Goal: Task Accomplishment & Management: Manage account settings

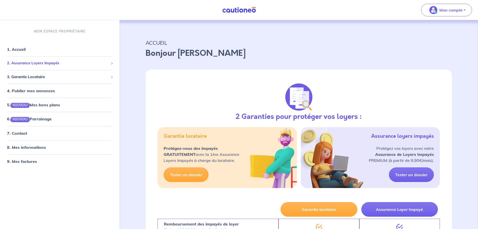
click at [51, 64] on span "2. Assurance Loyers Impayés" at bounding box center [58, 63] width 102 height 6
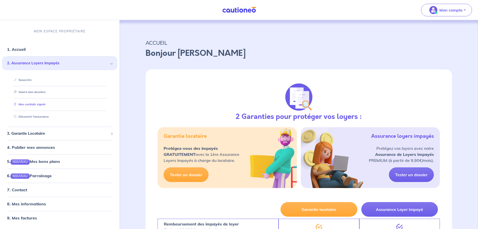
click at [37, 105] on link "Mes contrats signés" at bounding box center [29, 104] width 34 height 4
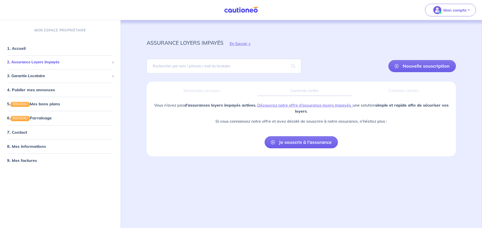
click at [39, 63] on span "2. Assurance Loyers Impayés" at bounding box center [58, 62] width 103 height 6
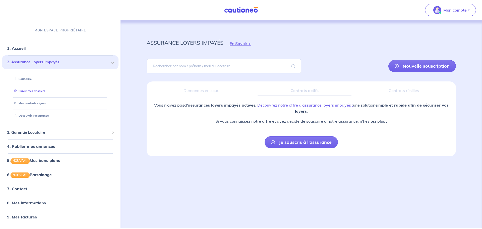
click at [37, 90] on link "Suivre mes dossiers" at bounding box center [28, 91] width 33 height 4
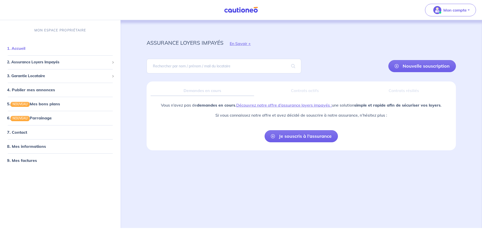
click at [22, 46] on link "1. Accueil" at bounding box center [16, 48] width 18 height 5
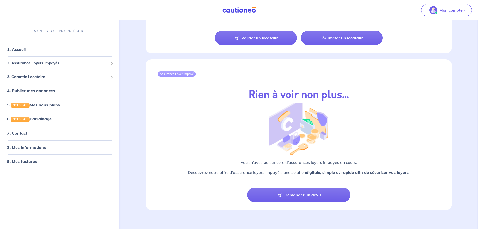
scroll to position [509, 0]
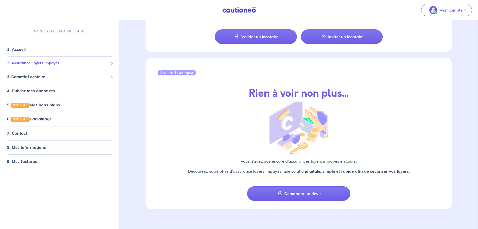
click at [65, 64] on span "2. Assurance Loyers Impayés" at bounding box center [58, 63] width 102 height 6
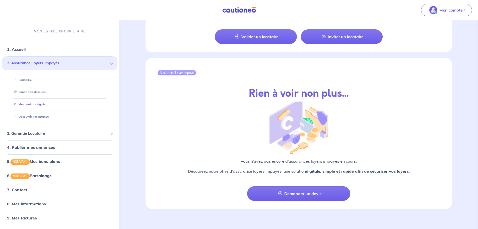
click at [44, 106] on link "Mes contrats signés" at bounding box center [29, 104] width 34 height 4
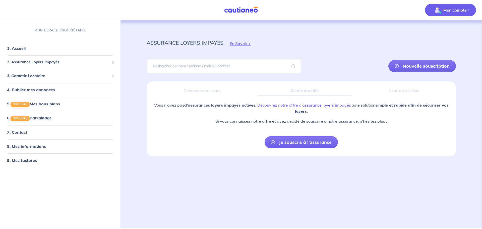
click at [460, 13] on p "Mon compte" at bounding box center [454, 10] width 23 height 6
click at [447, 40] on link "Me déconnecter" at bounding box center [445, 43] width 40 height 8
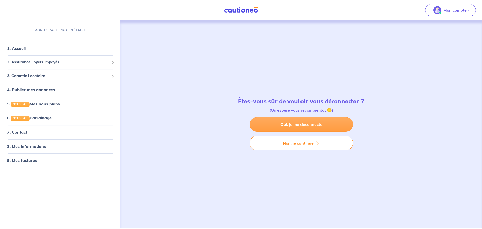
click at [329, 123] on link "Oui, je me déconnecte" at bounding box center [302, 124] width 104 height 15
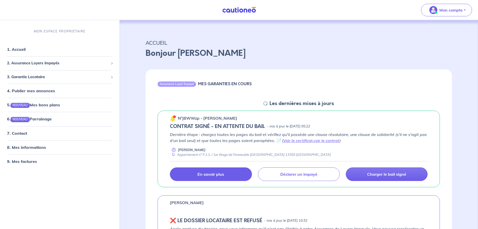
click at [236, 178] on link "En savoir plus" at bounding box center [211, 174] width 82 height 14
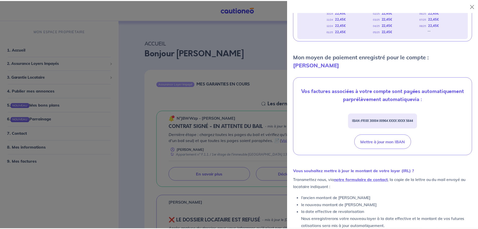
scroll to position [131, 0]
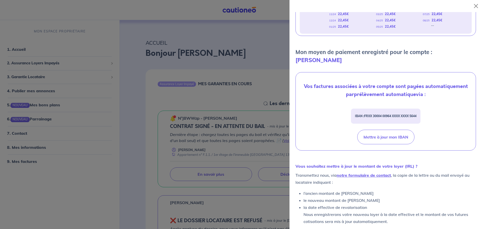
click at [248, 156] on div at bounding box center [241, 114] width 482 height 229
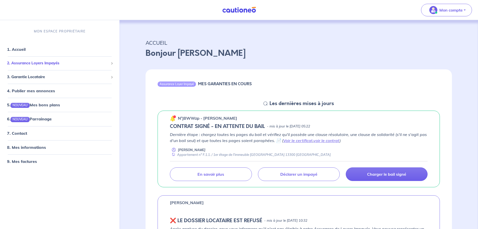
click at [69, 61] on span "2. Assurance Loyers Impayés" at bounding box center [58, 63] width 102 height 6
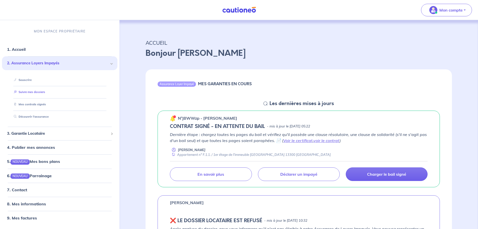
click at [45, 93] on link "Suivre mes dossiers" at bounding box center [28, 92] width 33 height 4
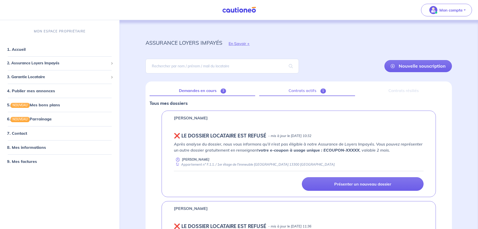
click at [293, 91] on link "Contrats actifs 1" at bounding box center [307, 90] width 96 height 11
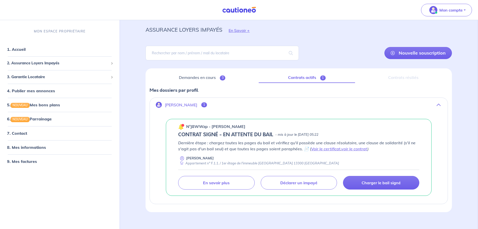
scroll to position [20, 0]
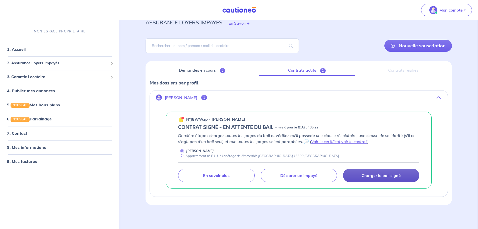
click at [373, 175] on p "Charger le bail signé" at bounding box center [381, 175] width 39 height 5
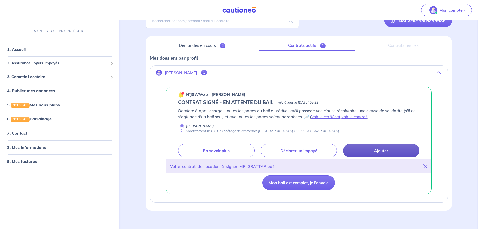
scroll to position [45, 0]
click at [310, 187] on button "Mon bail est complet, je l'envoie" at bounding box center [299, 182] width 73 height 15
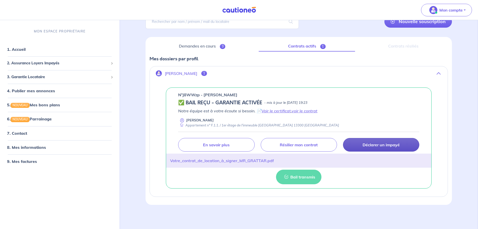
scroll to position [14, 0]
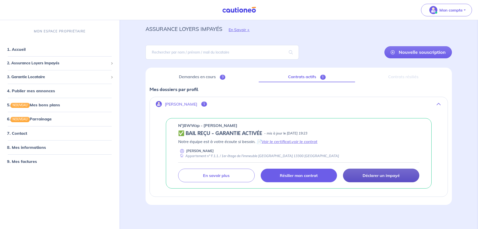
click at [296, 177] on p "Résilier mon contrat" at bounding box center [299, 175] width 38 height 5
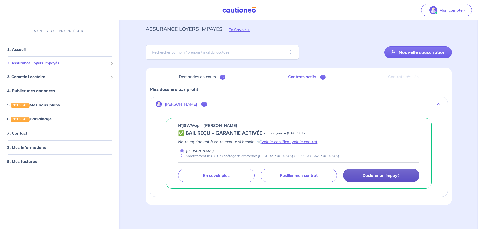
click at [58, 60] on div "2. Assurance Loyers Impayés" at bounding box center [59, 63] width 115 height 10
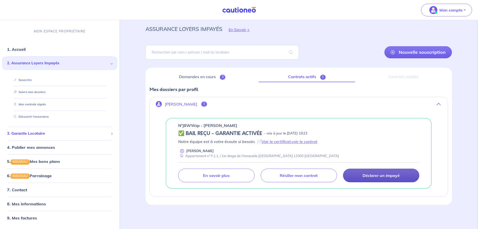
click at [42, 134] on span "3. Garantie Locataire" at bounding box center [58, 134] width 102 height 6
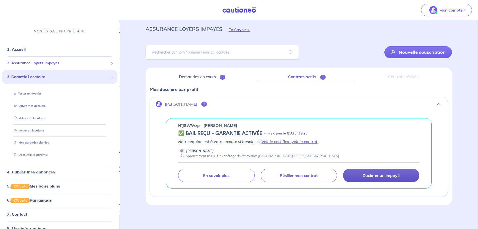
click at [43, 64] on span "2. Assurance Loyers Impayés" at bounding box center [58, 63] width 102 height 6
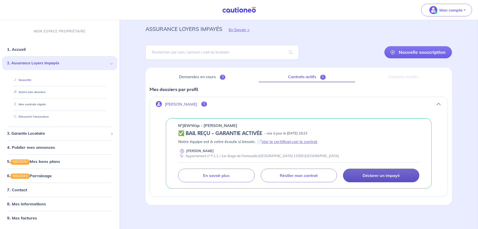
click at [31, 79] on link "Souscrire" at bounding box center [21, 80] width 19 height 4
click at [28, 90] on link "Suivre mes dossiers" at bounding box center [28, 92] width 33 height 4
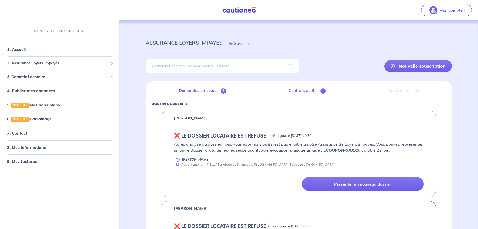
click at [297, 92] on link "Contrats actifs 1" at bounding box center [307, 90] width 96 height 11
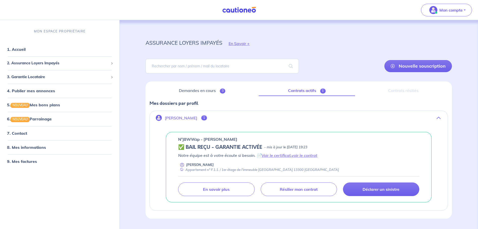
click at [436, 116] on button "Ronan Welter 1" at bounding box center [299, 118] width 298 height 12
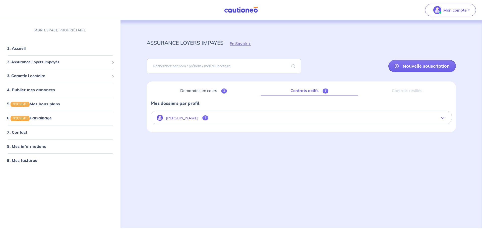
click at [439, 116] on button "Ronan Welter 1" at bounding box center [301, 118] width 301 height 12
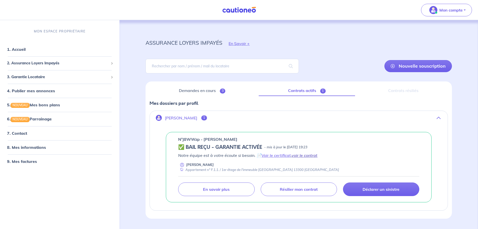
click at [313, 156] on link "voir le contrat" at bounding box center [305, 155] width 26 height 5
click at [277, 191] on link "Résilier mon contrat" at bounding box center [299, 189] width 76 height 14
click at [27, 132] on link "7. Contact" at bounding box center [17, 133] width 20 height 5
click at [44, 150] on link "8. Mes informations" at bounding box center [25, 147] width 37 height 5
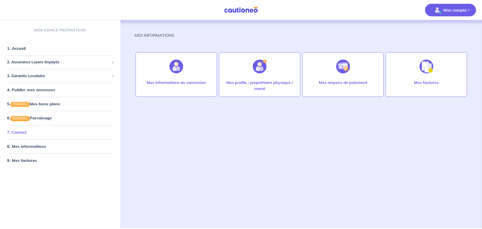
click at [27, 131] on link "7. Contact" at bounding box center [17, 132] width 20 height 5
click at [41, 74] on span "3. Garantie Locataire" at bounding box center [58, 76] width 103 height 6
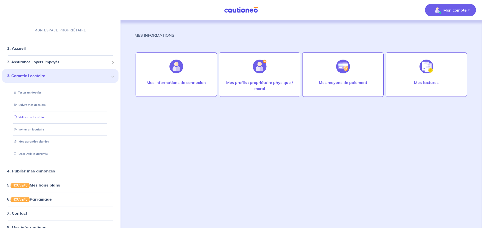
click at [30, 115] on link "Valider un locataire" at bounding box center [28, 117] width 33 height 4
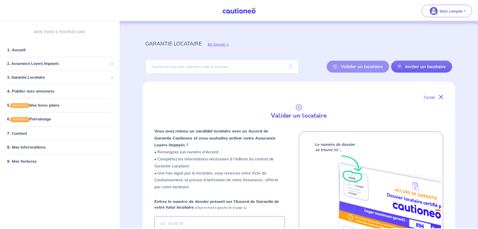
scroll to position [3, 0]
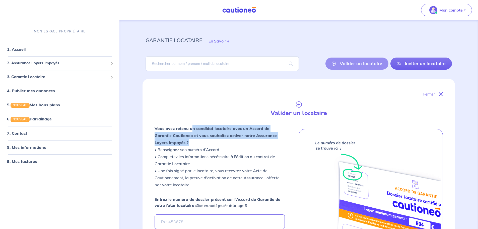
drag, startPoint x: 192, startPoint y: 128, endPoint x: 216, endPoint y: 141, distance: 27.3
click at [216, 141] on p "Vous avez retenu un candidat locataire avec un Accord de Garantie Cautioneo et …" at bounding box center [220, 156] width 130 height 63
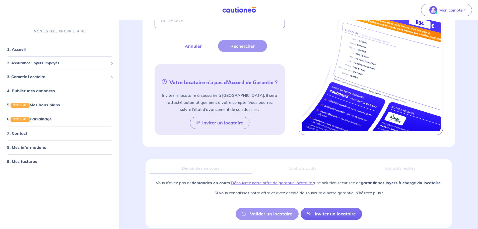
scroll to position [226, 0]
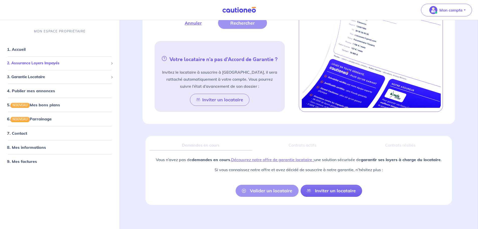
click at [64, 63] on span "2. Assurance Loyers Impayés" at bounding box center [58, 63] width 102 height 6
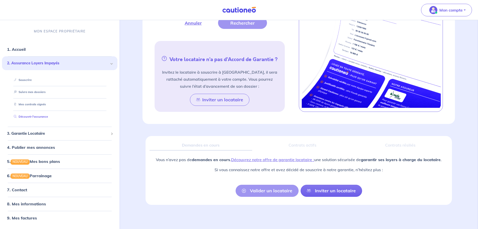
click at [33, 116] on link "Découvrir l'assurance" at bounding box center [30, 117] width 36 height 4
click at [26, 102] on link "Mes contrats signés" at bounding box center [29, 104] width 34 height 4
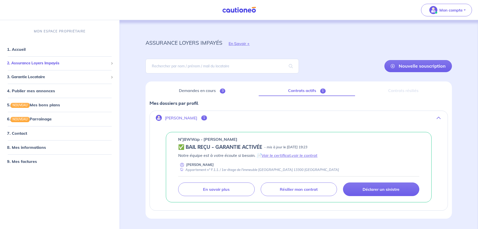
click at [51, 58] on div "2. Assurance Loyers Impayés" at bounding box center [59, 63] width 115 height 10
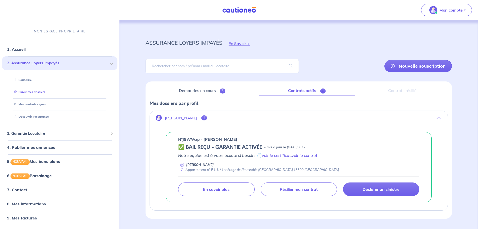
click at [40, 93] on link "Suivre mes dossiers" at bounding box center [28, 92] width 33 height 4
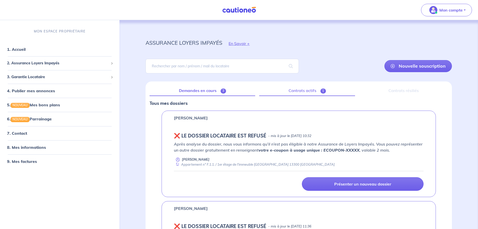
click at [301, 92] on link "Contrats actifs 1" at bounding box center [307, 90] width 96 height 11
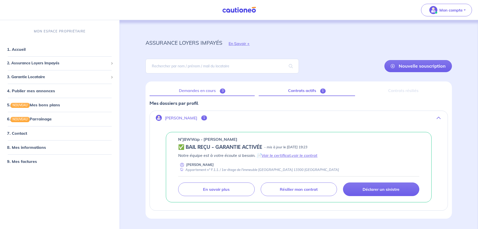
click at [207, 89] on link "Demandes en cours 3" at bounding box center [202, 90] width 105 height 11
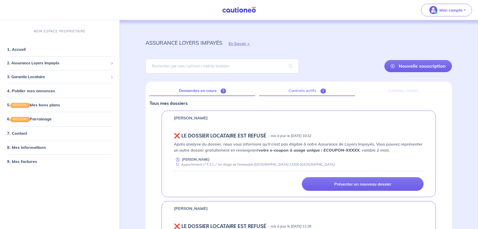
click at [300, 88] on link "Contrats actifs 1" at bounding box center [307, 90] width 96 height 11
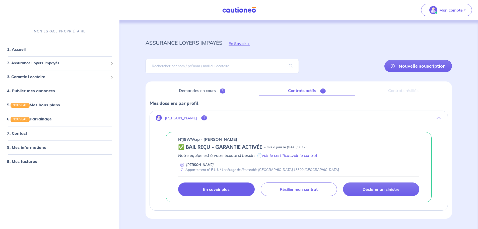
click at [231, 188] on link "En savoir plus" at bounding box center [216, 189] width 76 height 14
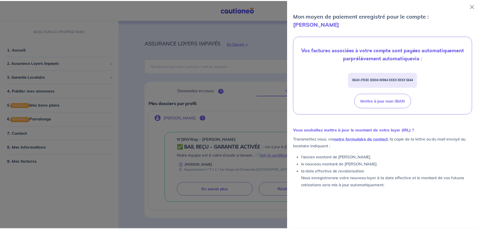
scroll to position [167, 0]
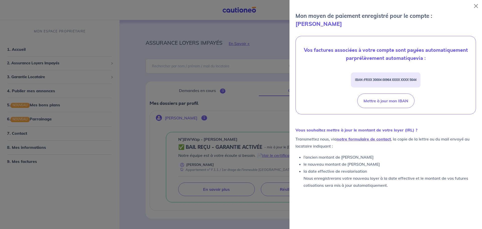
drag, startPoint x: 227, startPoint y: 138, endPoint x: 235, endPoint y: 149, distance: 13.7
click at [227, 138] on div at bounding box center [241, 114] width 482 height 229
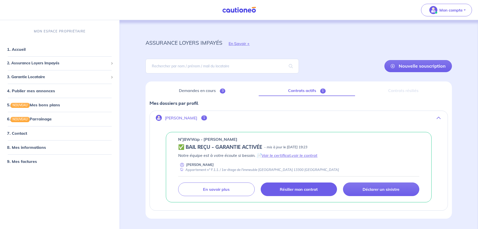
click at [276, 185] on link "Résilier mon contrat" at bounding box center [299, 189] width 76 height 14
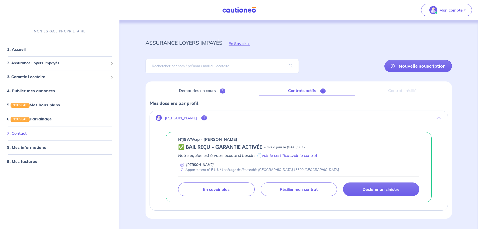
click at [27, 136] on link "7. Contact" at bounding box center [17, 133] width 20 height 5
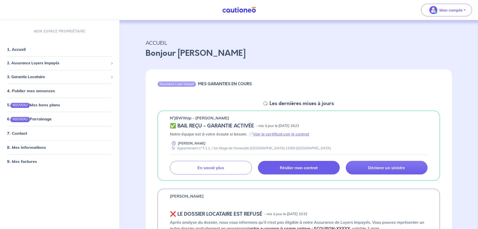
click at [302, 168] on p "Résilier mon contrat" at bounding box center [299, 167] width 38 height 5
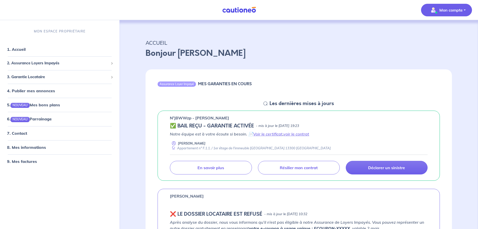
click at [459, 12] on p "Mon compte" at bounding box center [451, 10] width 23 height 6
click at [443, 28] on link "Mes informations" at bounding box center [442, 31] width 40 height 8
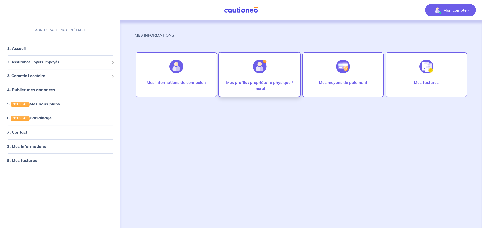
click at [276, 84] on p "Mes profils : propriétaire physique / moral" at bounding box center [259, 85] width 71 height 12
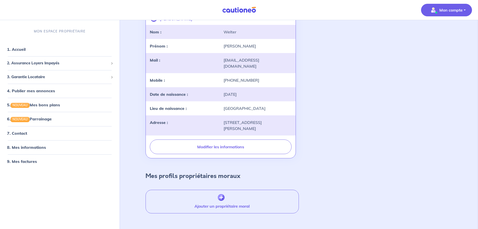
scroll to position [54, 0]
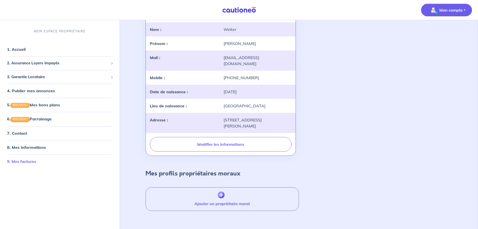
click at [36, 163] on link "9. Mes factures" at bounding box center [21, 161] width 29 height 5
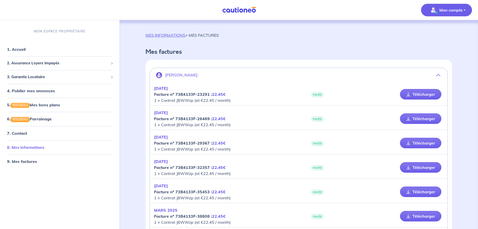
click at [41, 149] on link "8. Mes informations" at bounding box center [25, 147] width 37 height 5
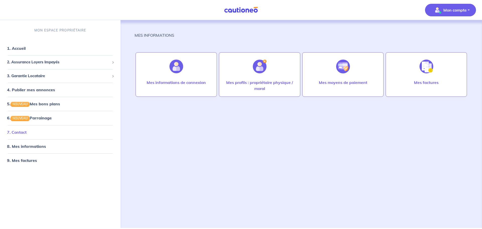
click at [27, 132] on link "7. Contact" at bounding box center [17, 132] width 20 height 5
